Goal: Navigation & Orientation: Find specific page/section

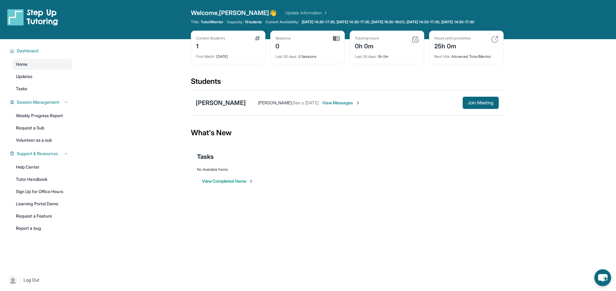
click at [325, 106] on span "View Messages" at bounding box center [341, 103] width 38 height 6
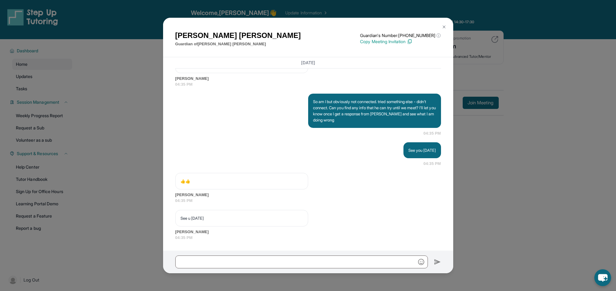
scroll to position [902, 0]
click at [444, 26] on img at bounding box center [444, 26] width 5 height 5
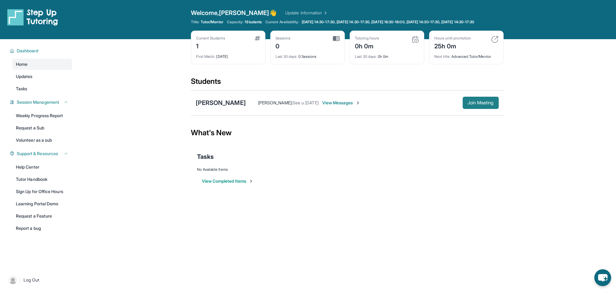
click at [469, 104] on span "Join Meeting" at bounding box center [481, 103] width 26 height 4
click at [606, 275] on icon "chat-button" at bounding box center [603, 277] width 10 height 8
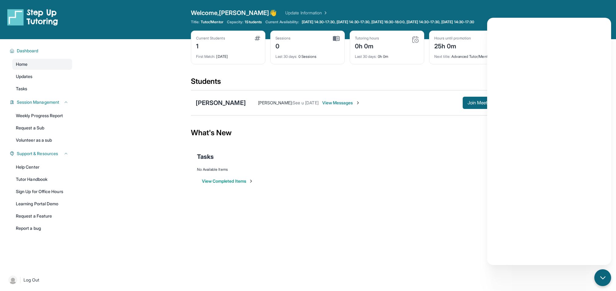
scroll to position [4, 0]
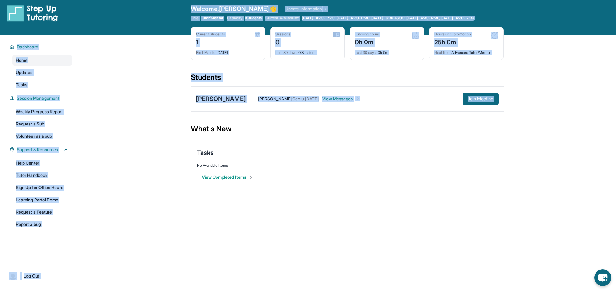
drag, startPoint x: 189, startPoint y: 9, endPoint x: 502, endPoint y: 107, distance: 327.7
click at [502, 107] on div "Open sidebar Welcome, Marylou 👋 Update Information Title: Tutor/Mentor Capacity…" at bounding box center [308, 141] width 616 height 291
copy div "Welcome, Marylou 👋 Update Information Title: Tutor/Mentor Capacity: 1 Students …"
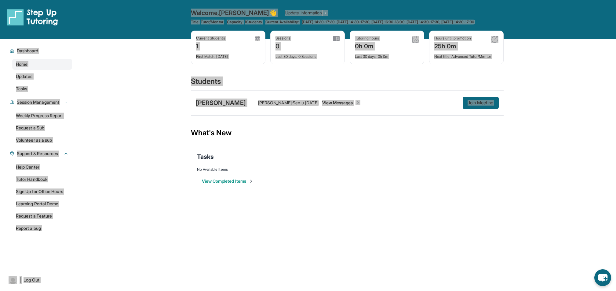
scroll to position [4, 0]
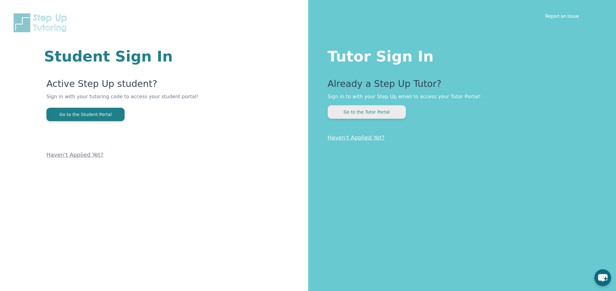
click at [376, 111] on button "Go to the Tutor Portal" at bounding box center [367, 111] width 78 height 13
click at [353, 112] on button "Go to the Tutor Portal" at bounding box center [367, 111] width 78 height 13
click at [388, 111] on button "Go to the Tutor Portal" at bounding box center [367, 111] width 78 height 13
